Goal: Information Seeking & Learning: Check status

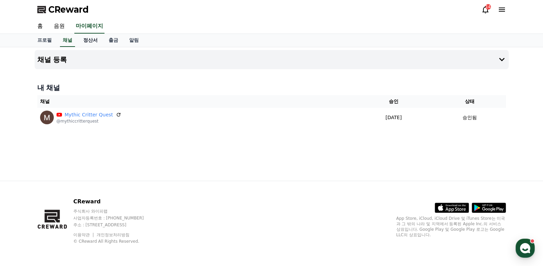
click at [87, 38] on link "정산서" at bounding box center [90, 40] width 25 height 13
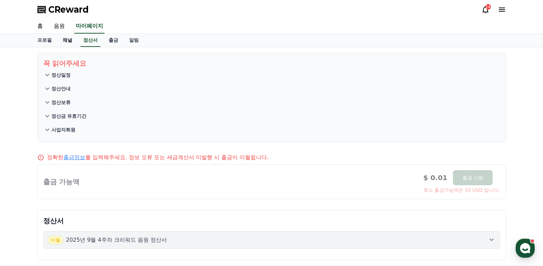
click at [68, 40] on link "채널" at bounding box center [67, 40] width 21 height 13
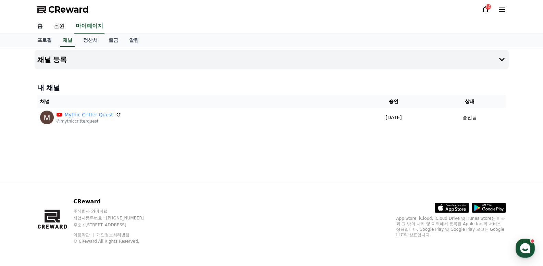
click at [39, 27] on link "홈" at bounding box center [40, 26] width 16 height 14
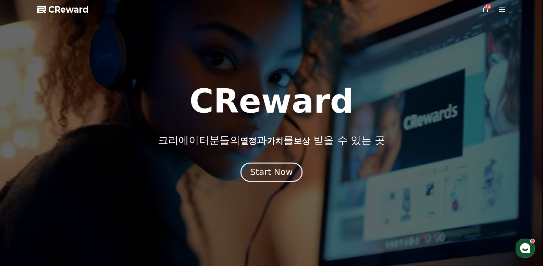
click at [250, 165] on button "Start Now" at bounding box center [271, 172] width 62 height 20
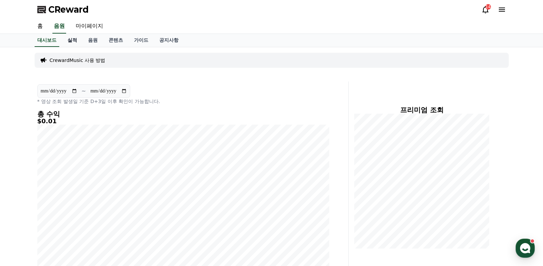
click at [67, 38] on link "실적" at bounding box center [72, 40] width 21 height 13
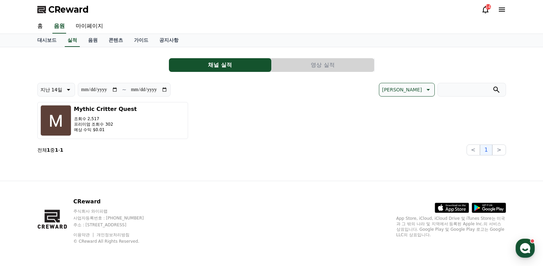
click at [327, 64] on button "영상 실적" at bounding box center [323, 65] width 102 height 14
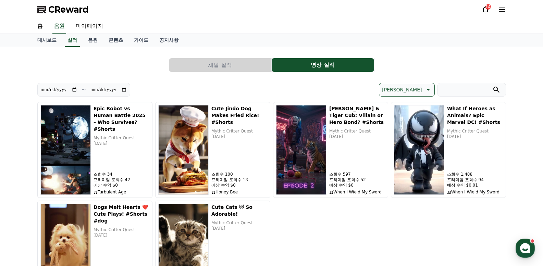
click at [203, 67] on button "채널 실적" at bounding box center [220, 65] width 102 height 14
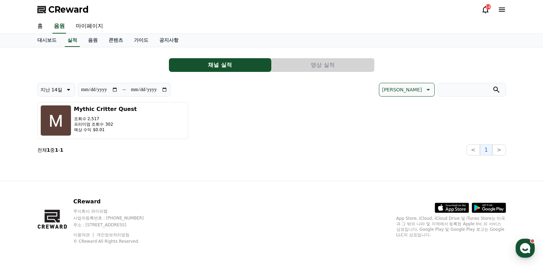
click at [58, 9] on span "CReward" at bounding box center [68, 9] width 40 height 11
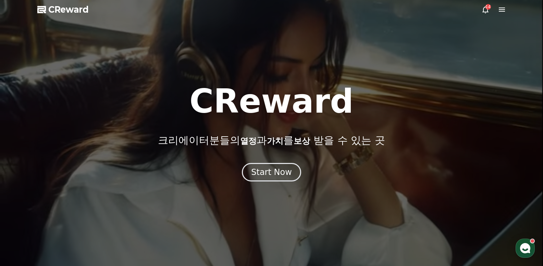
click at [503, 11] on icon at bounding box center [502, 10] width 6 height 4
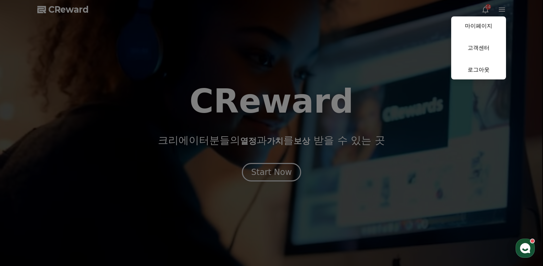
click at [482, 10] on button "close" at bounding box center [271, 133] width 543 height 266
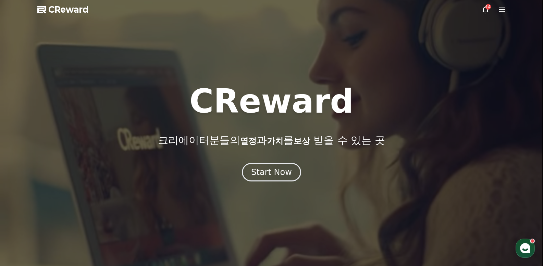
click at [482, 9] on icon at bounding box center [485, 9] width 8 height 8
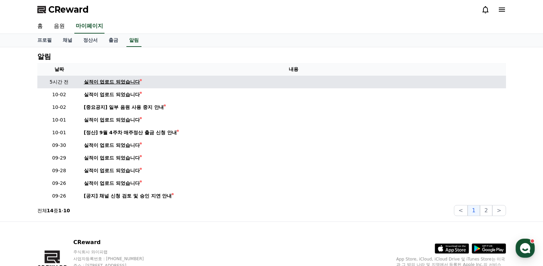
click at [125, 83] on div "실적이 업로드 되었습니다" at bounding box center [112, 81] width 56 height 7
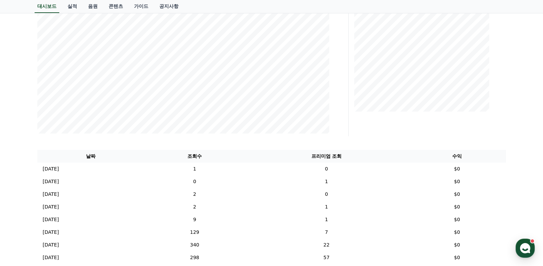
scroll to position [240, 0]
